Goal: Information Seeking & Learning: Compare options

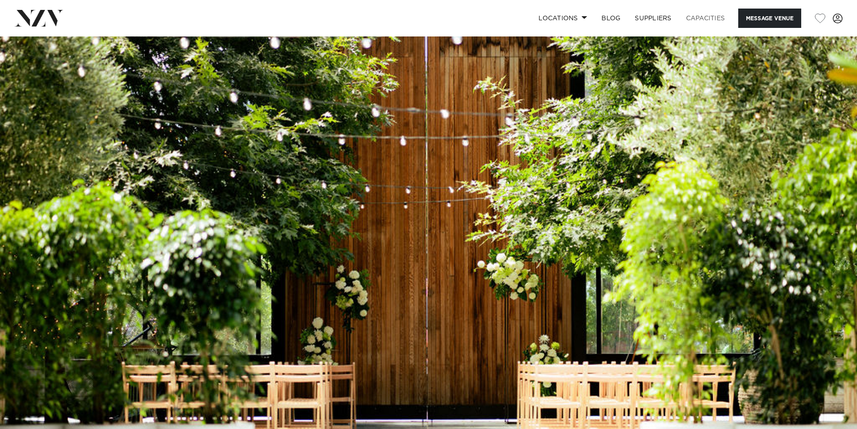
click at [705, 13] on link "Capacities" at bounding box center [706, 18] width 54 height 19
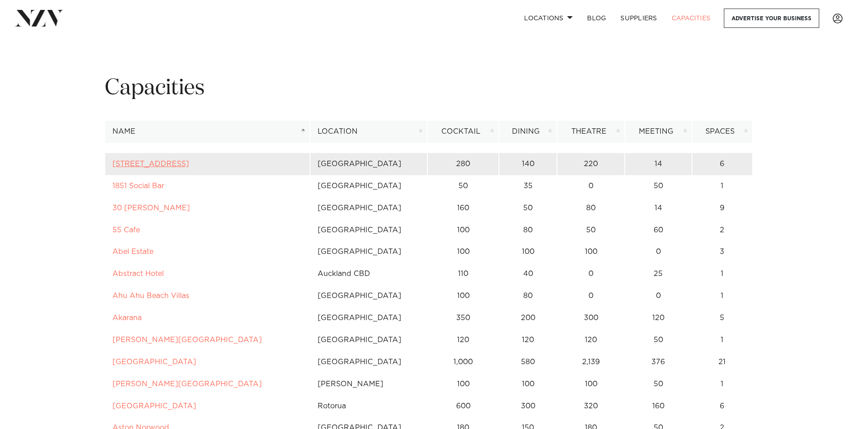
click at [151, 166] on link "12 Madden Street" at bounding box center [150, 163] width 76 height 7
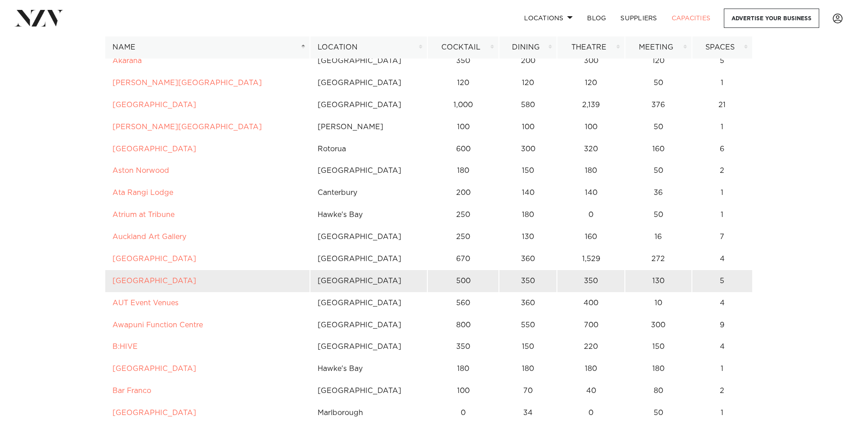
scroll to position [270, 0]
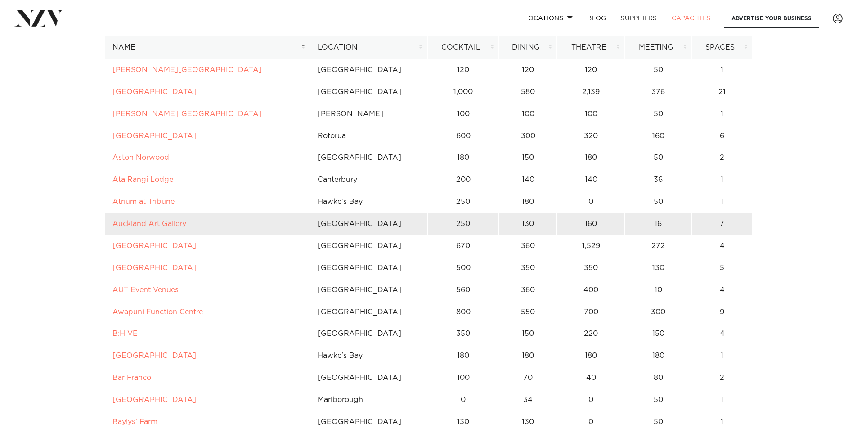
click at [139, 225] on link "Auckland Art Gallery" at bounding box center [149, 223] width 74 height 7
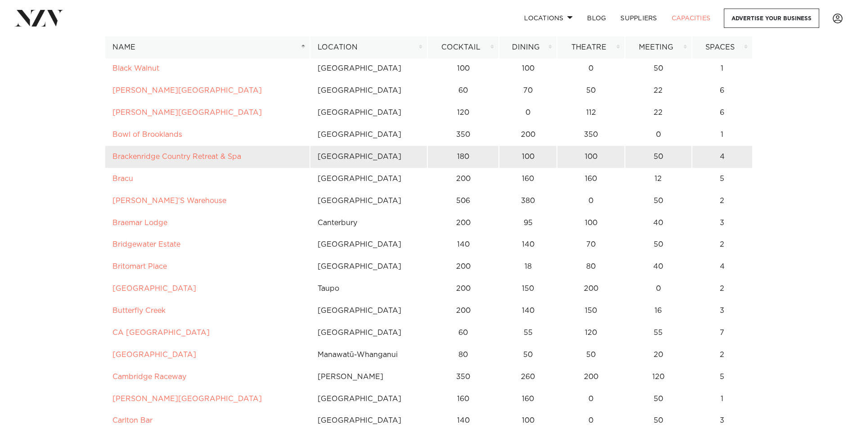
scroll to position [720, 0]
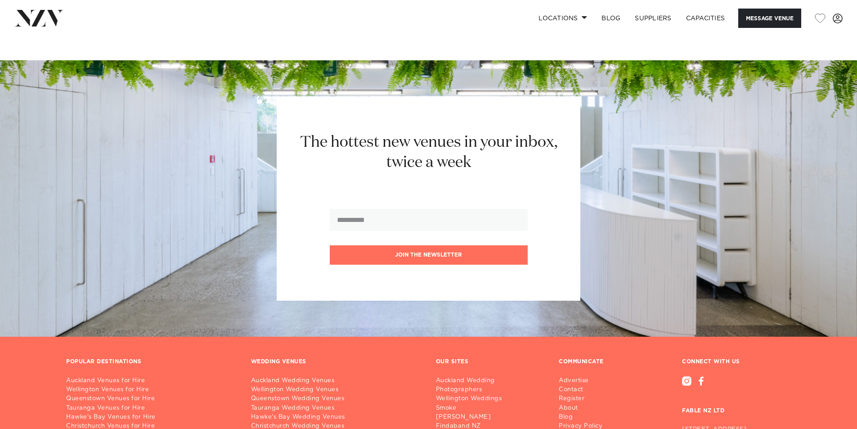
scroll to position [1933, 0]
